Goal: Browse casually: Explore the website without a specific task or goal

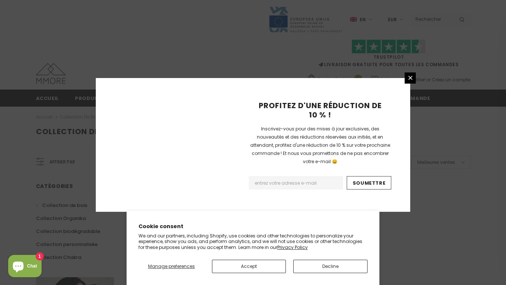
scroll to position [494, 0]
